Goal: Information Seeking & Learning: Learn about a topic

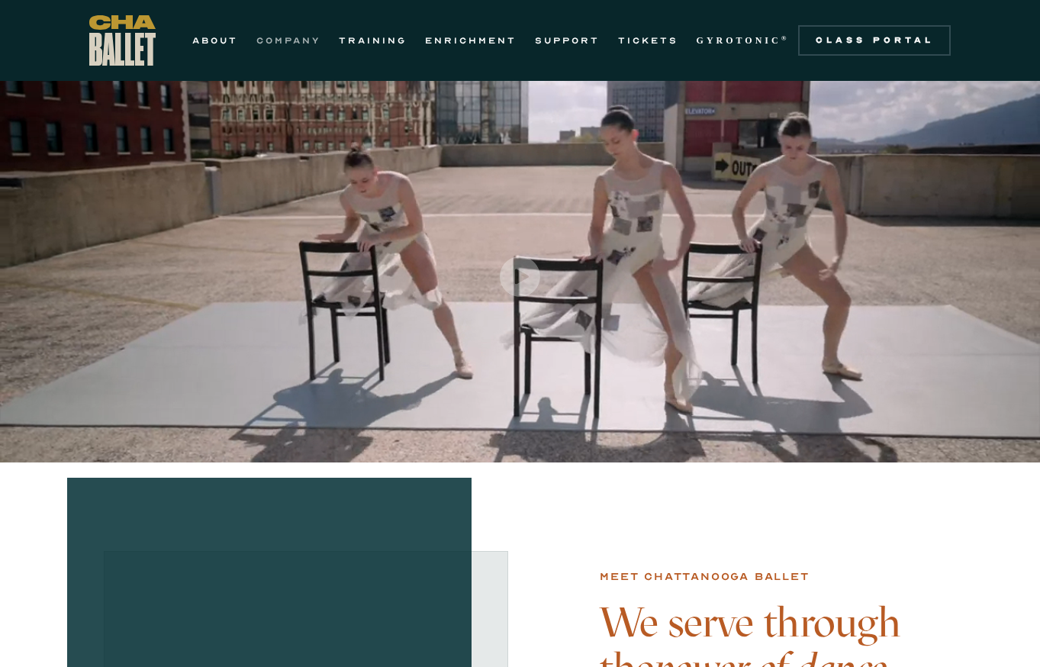
click at [294, 38] on link "COMPANY" at bounding box center [288, 40] width 64 height 18
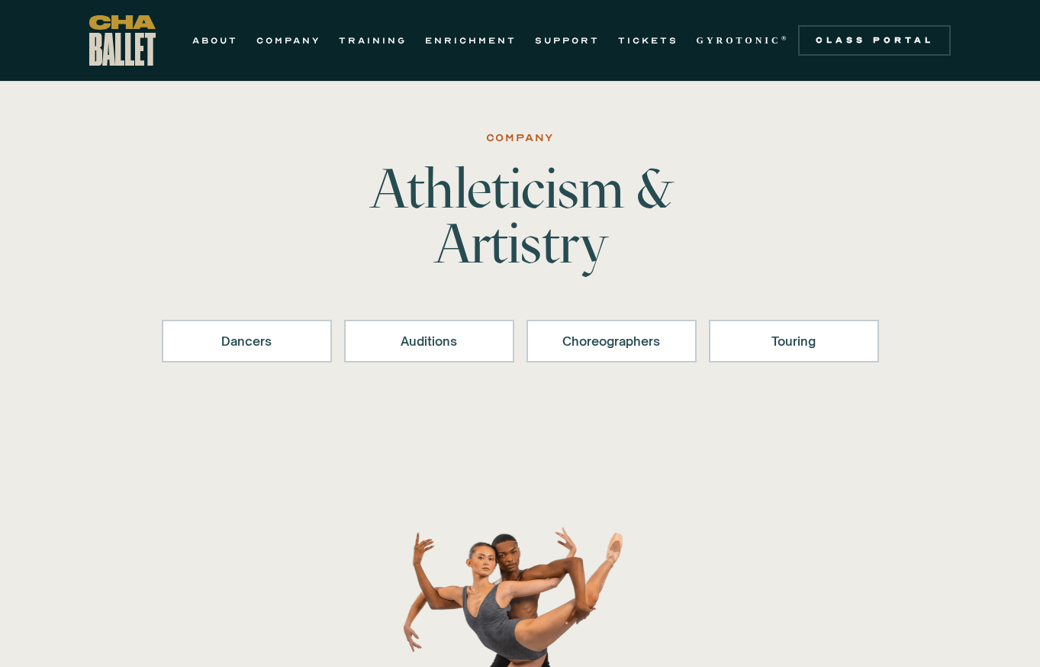
click at [369, 50] on div "ABOUT COMPANY TRAINING ENRICHMENT SUPPORT TICKETS GYROTONIC ® Information Style…" at bounding box center [444, 40] width 710 height 50
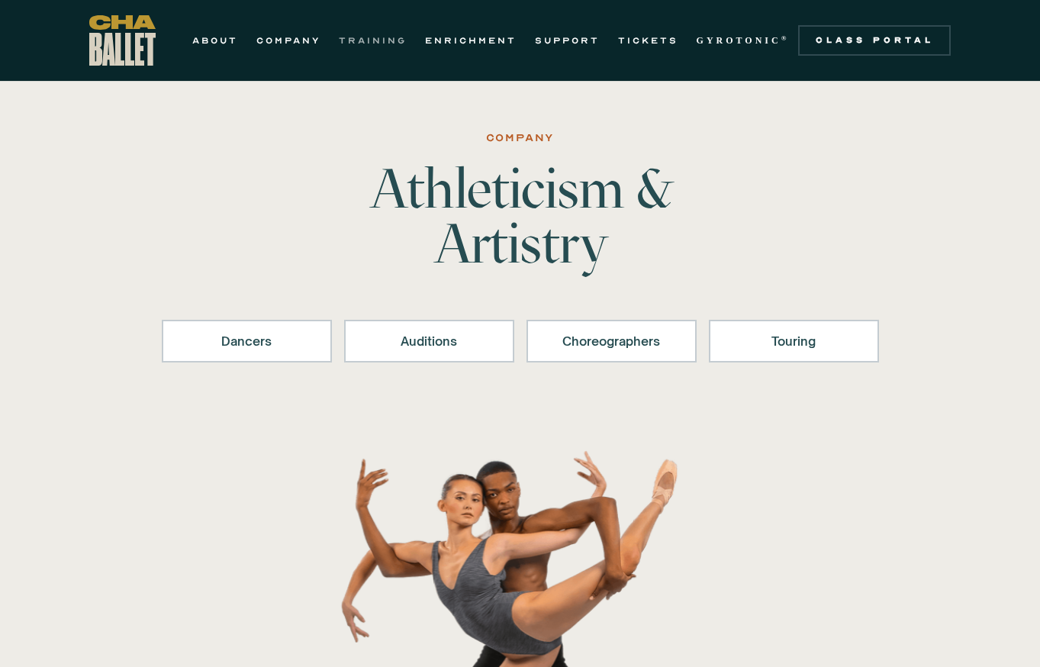
click at [370, 41] on link "TRAINING" at bounding box center [373, 40] width 68 height 18
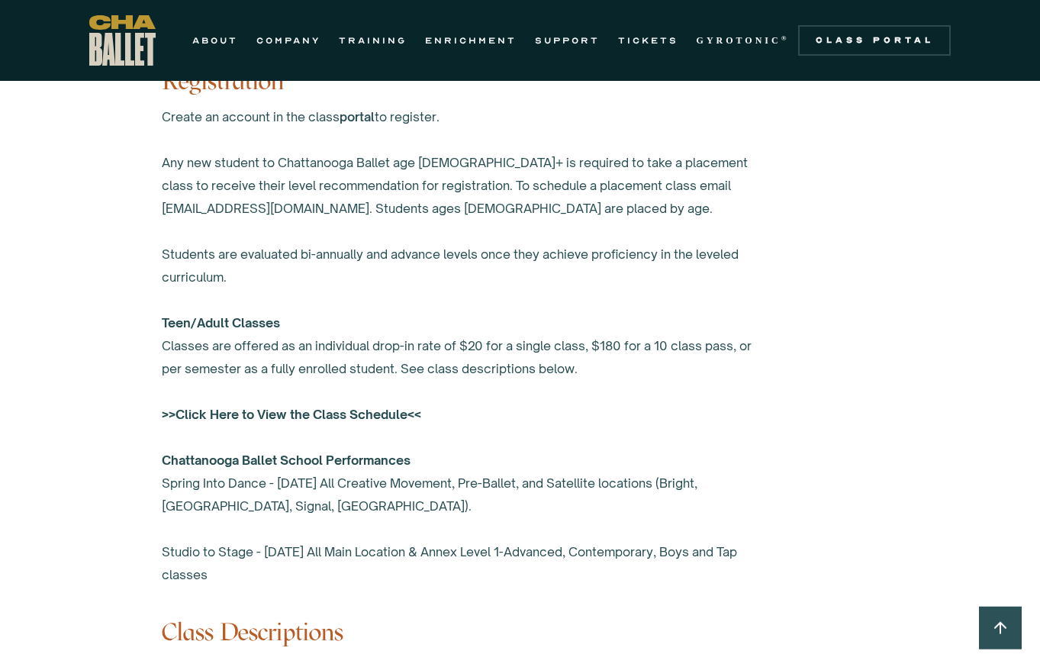
scroll to position [1045, 0]
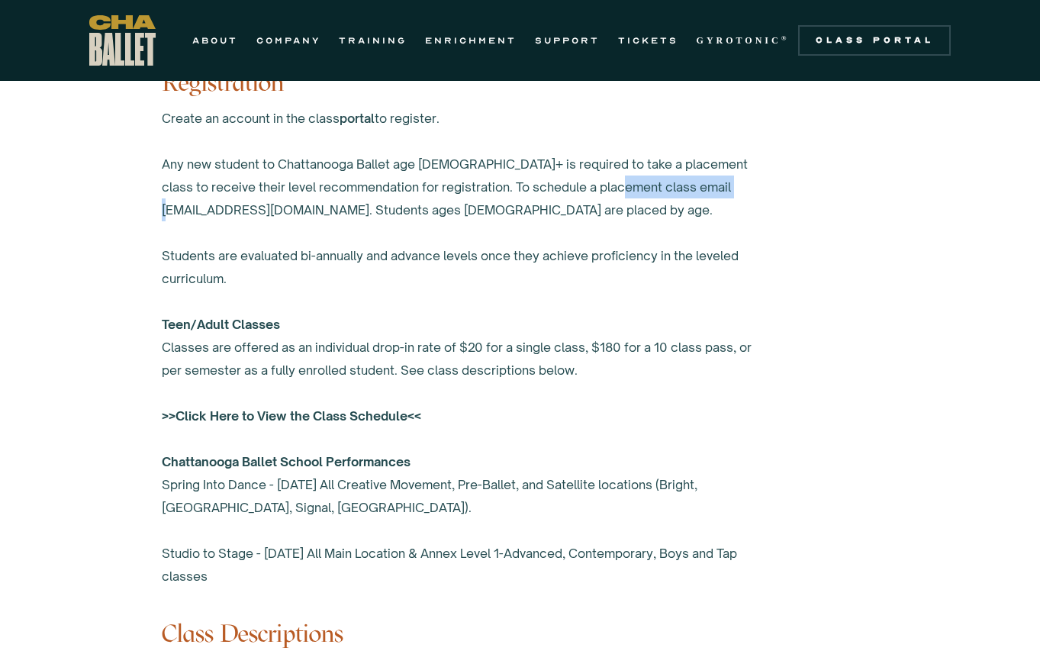
drag, startPoint x: 723, startPoint y: 186, endPoint x: 608, endPoint y: 182, distance: 115.3
click at [608, 182] on div "Create an account in the class portal to register. Any new student to Chattanoo…" at bounding box center [467, 347] width 610 height 481
copy div "[EMAIL_ADDRESS][DOMAIN_NAME]"
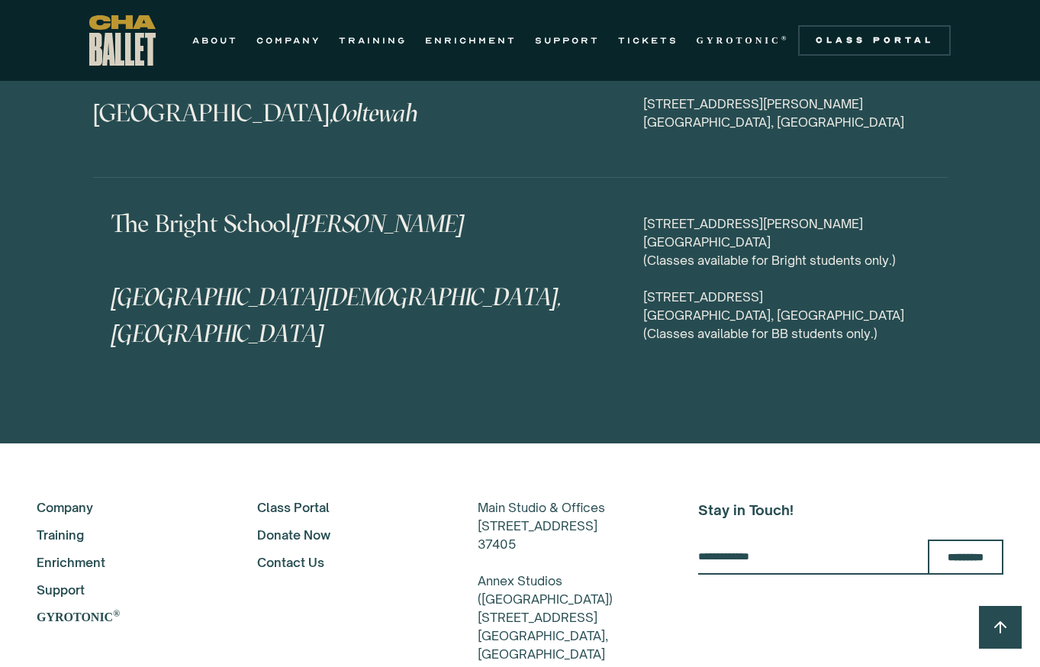
scroll to position [7794, 0]
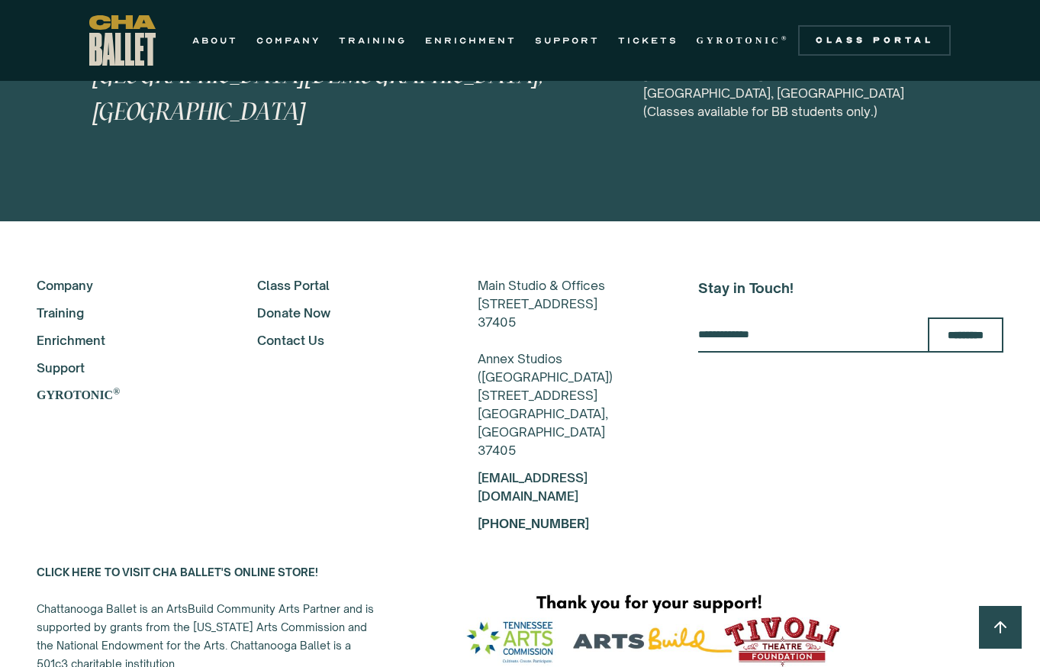
click at [57, 304] on link "Training" at bounding box center [126, 313] width 179 height 18
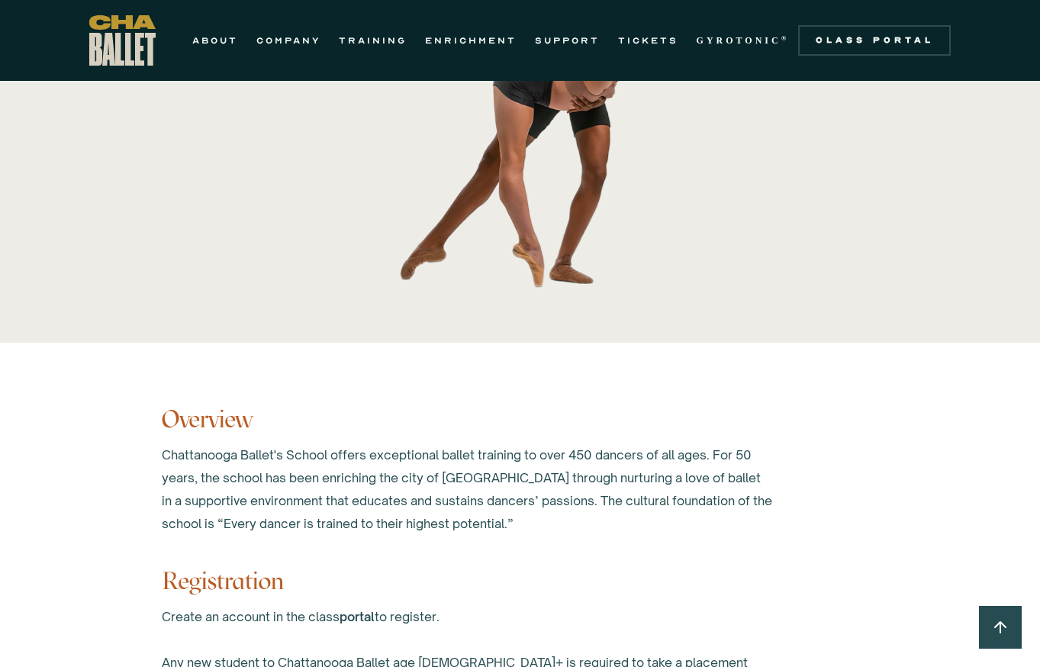
scroll to position [784, 0]
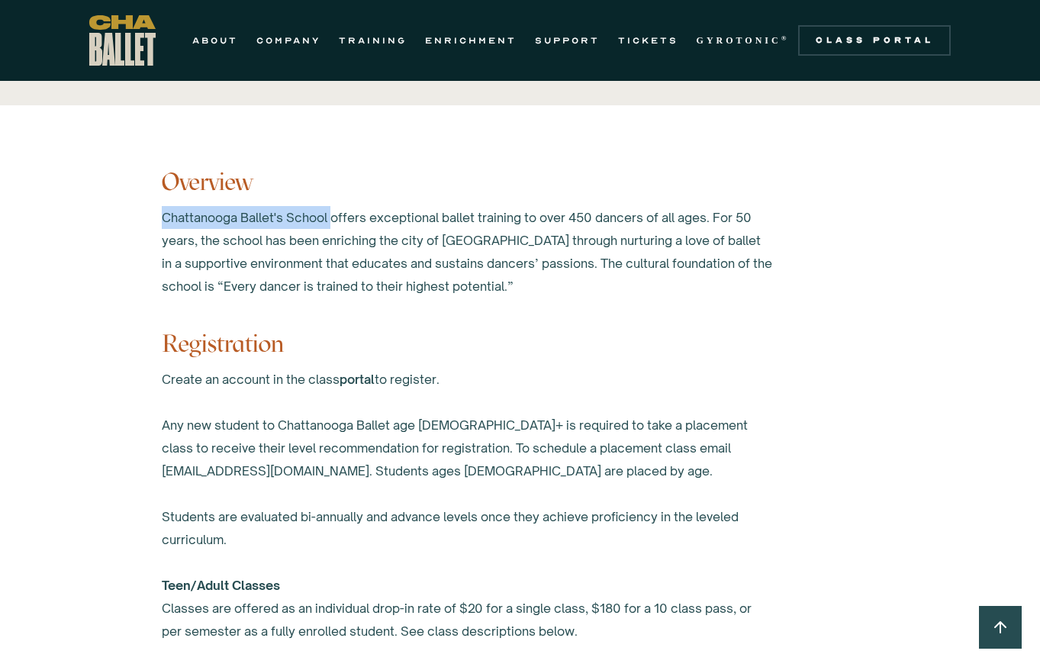
drag, startPoint x: 332, startPoint y: 216, endPoint x: 143, endPoint y: 216, distance: 189.2
copy div "Chattanooga Ballet's School"
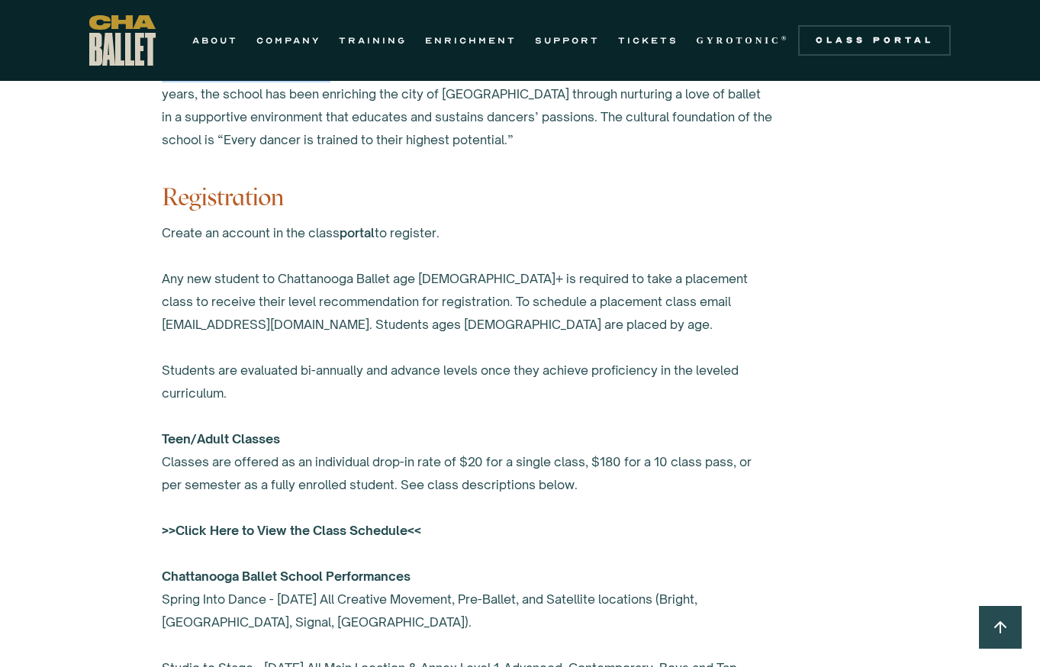
scroll to position [944, 0]
